Goal: Task Accomplishment & Management: Complete application form

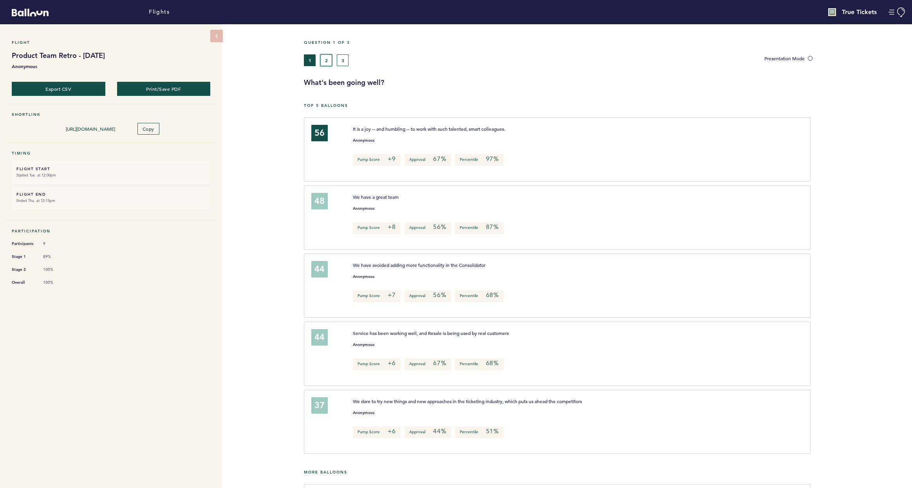
click at [329, 60] on button "2" at bounding box center [326, 60] width 12 height 12
click at [346, 61] on button "3" at bounding box center [343, 60] width 12 height 12
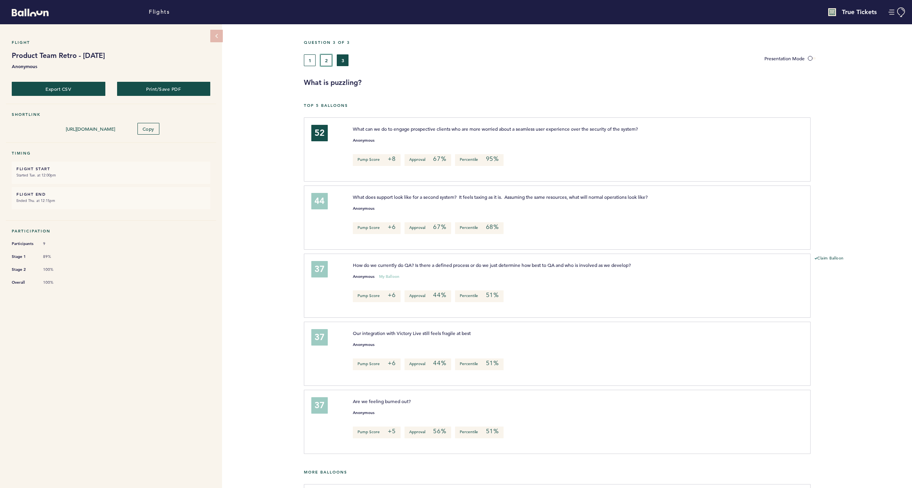
click at [325, 62] on button "2" at bounding box center [326, 60] width 12 height 12
click at [347, 63] on button "3" at bounding box center [343, 60] width 12 height 12
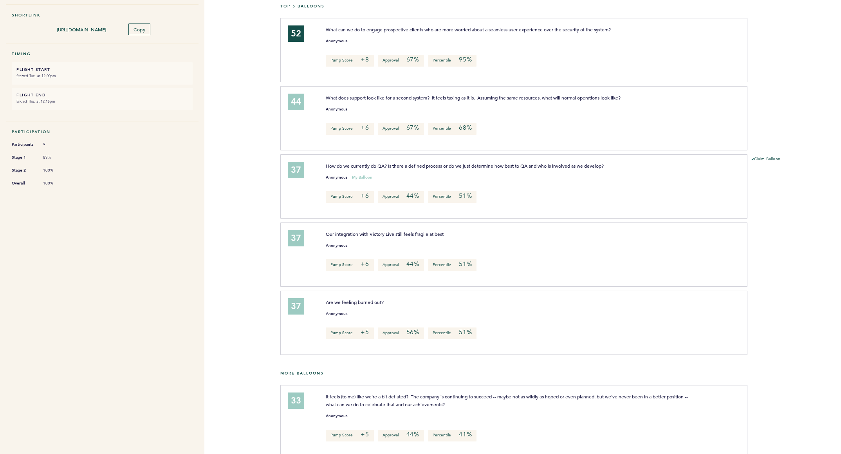
scroll to position [99, 0]
